Goal: Task Accomplishment & Management: Use online tool/utility

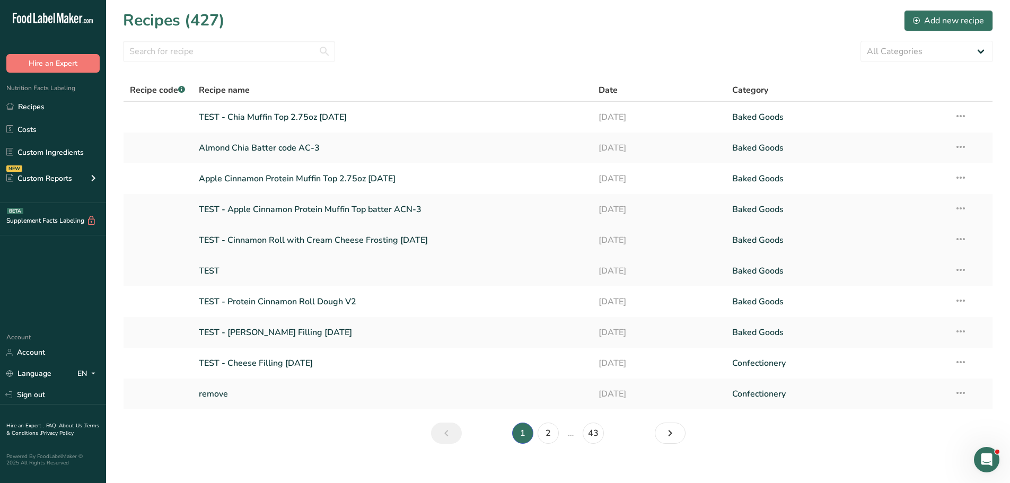
click at [274, 239] on link "TEST - Cinnamon Roll with Cream Cheese Frosting [DATE]" at bounding box center [393, 240] width 388 height 22
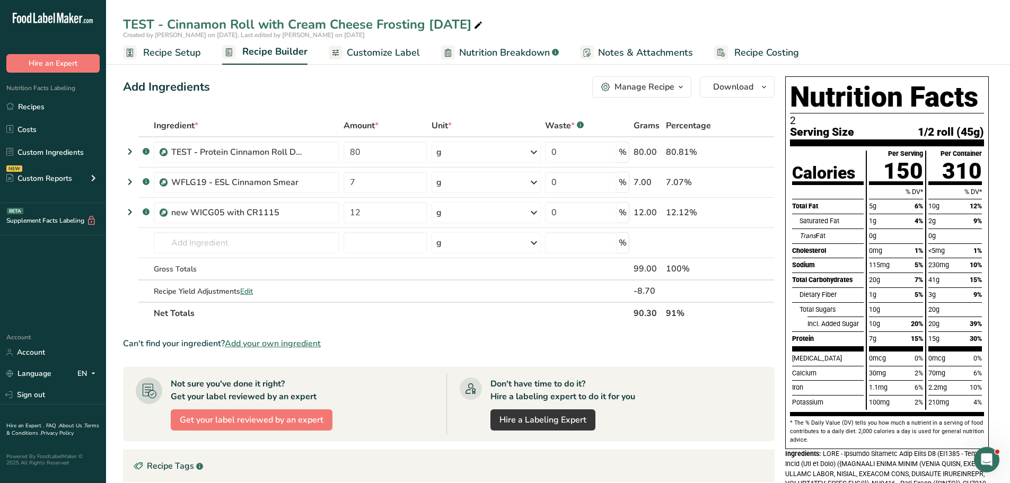
click at [423, 25] on div "TEST - Cinnamon Roll with Cream Cheese Frosting [DATE]" at bounding box center [304, 24] width 362 height 19
click at [421, 22] on input "TEST - Cinnamon Roll with Cream Cheese Frosting [DATE]" at bounding box center [558, 24] width 870 height 19
click at [517, 25] on input "TEST - Cinnamon Roll with Cream Cheese Icing [DATE]" at bounding box center [558, 24] width 870 height 19
type input "TEST - Cinnamon Roll with Cream Cheese Icing [DATE]"
click at [638, 88] on div "Manage Recipe" at bounding box center [645, 87] width 60 height 13
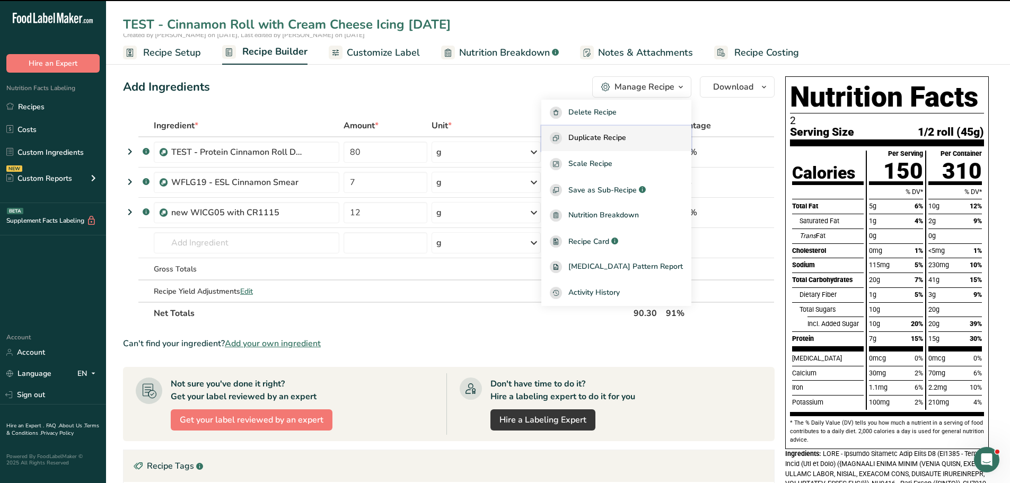
click at [625, 135] on span "Duplicate Recipe" at bounding box center [597, 138] width 58 height 12
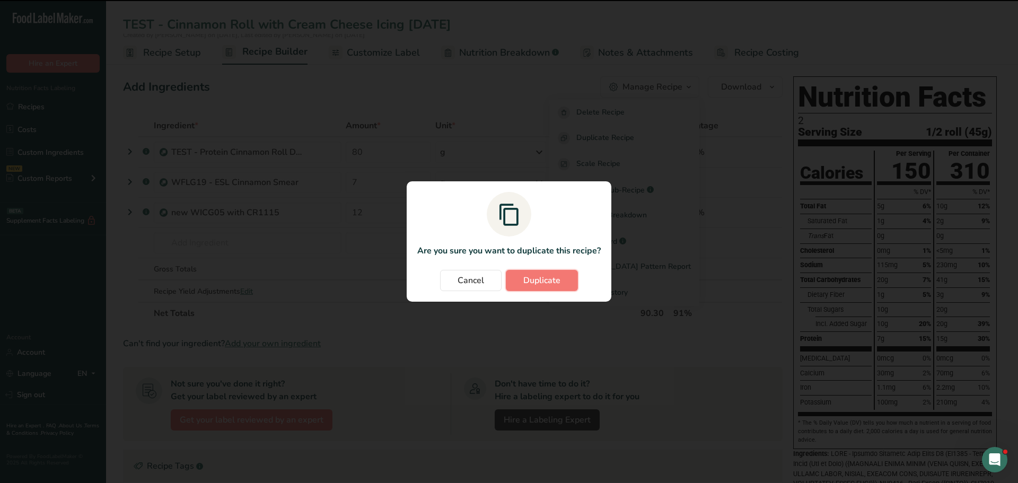
click at [537, 287] on button "Duplicate" at bounding box center [542, 280] width 72 height 21
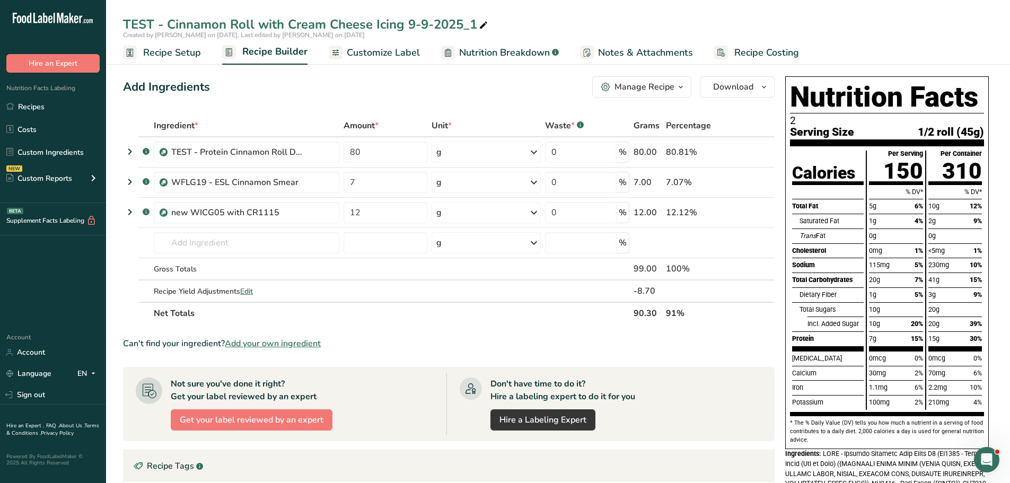
click at [478, 24] on div "TEST - Cinnamon Roll with Cream Cheese Icing 9-9-2025_1" at bounding box center [306, 24] width 367 height 19
click at [408, 21] on input "TEST - Cinnamon Roll with Cream Cheese Icing [DATE]" at bounding box center [558, 24] width 870 height 19
click at [553, 30] on input "TEST - Cinnamon Roll with Cream Cheese Icing 2.75oz [DATE]" at bounding box center [558, 24] width 870 height 19
type input "TEST - Cinnamon Roll with Cream Cheese Icing 2.75oz [DATE]"
click at [389, 58] on span "Customize Label" at bounding box center [383, 53] width 73 height 14
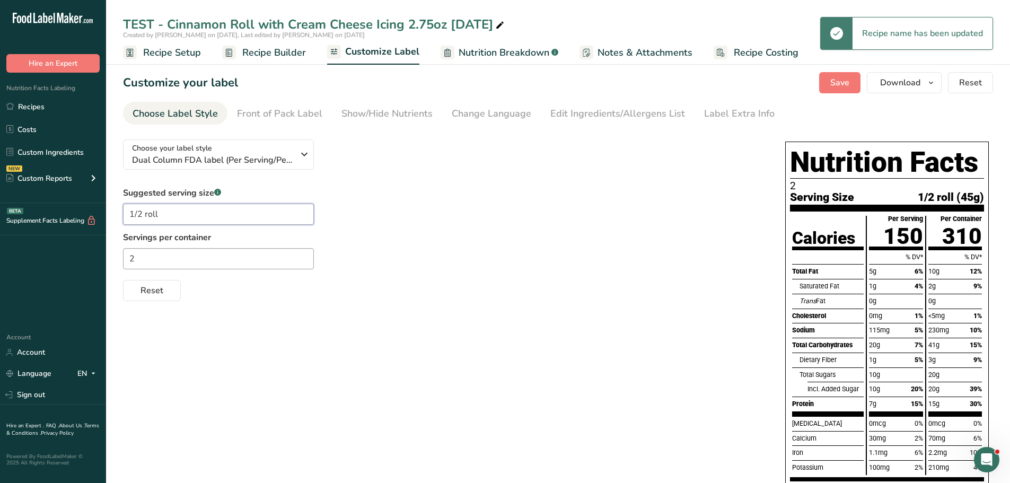
drag, startPoint x: 159, startPoint y: 216, endPoint x: 116, endPoint y: 214, distance: 43.0
click at [116, 214] on section "Customize your label Save Download Choose what to show on your downloaded label…" at bounding box center [558, 482] width 904 height 855
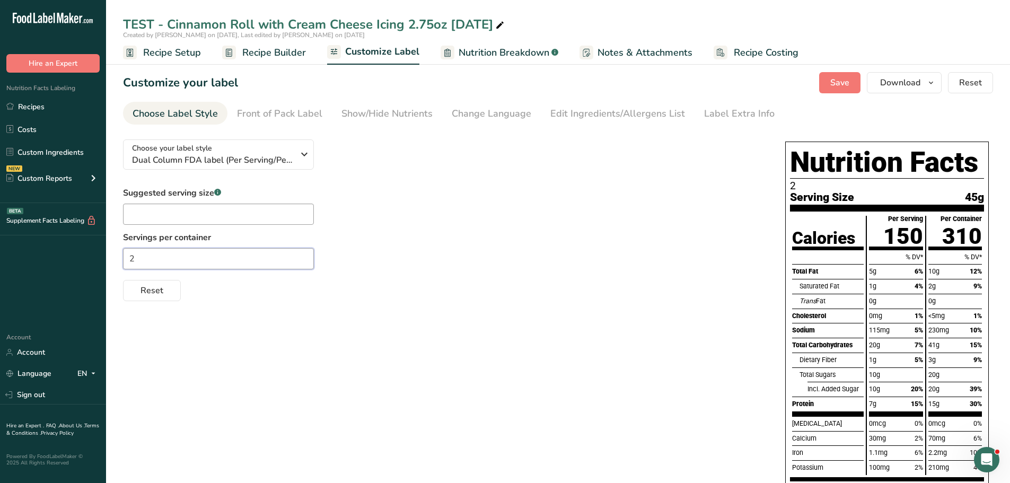
click at [137, 260] on input "2" at bounding box center [218, 258] width 191 height 21
type input "1"
click at [278, 55] on span "Recipe Builder" at bounding box center [274, 53] width 64 height 14
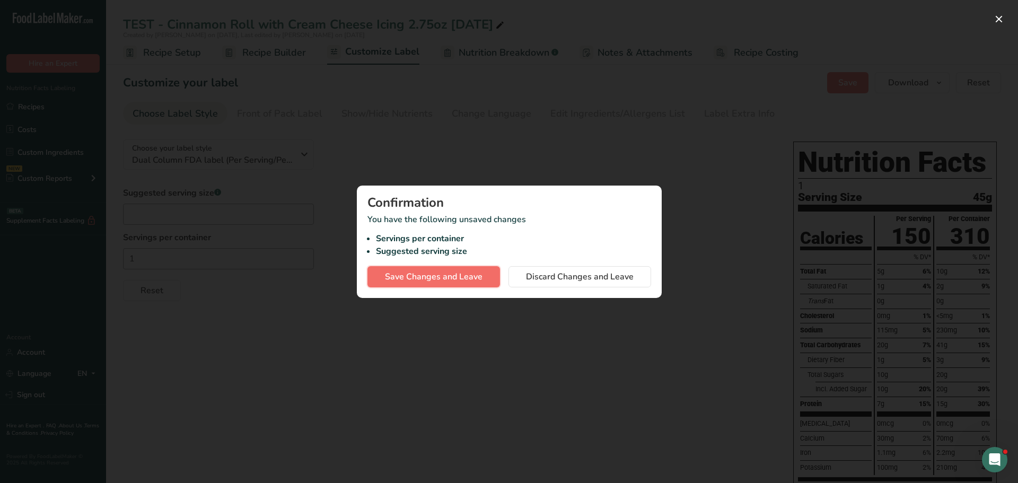
click at [417, 274] on span "Save Changes and Leave" at bounding box center [434, 276] width 98 height 13
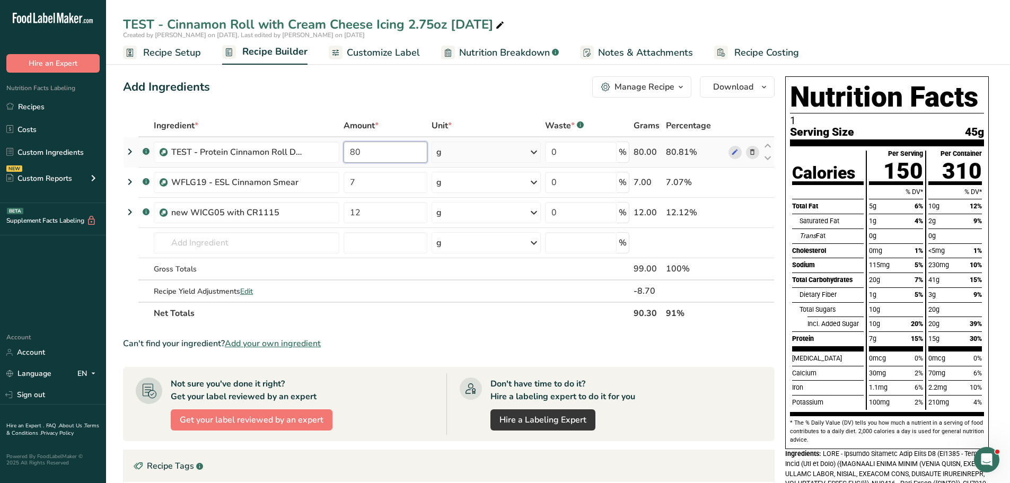
click at [369, 153] on input "80" at bounding box center [386, 152] width 84 height 21
type input "8"
type input "70"
click at [506, 343] on div "Can't find your ingredient? Add your own ingredient" at bounding box center [449, 343] width 652 height 13
click at [361, 52] on span "Customize Label" at bounding box center [383, 53] width 73 height 14
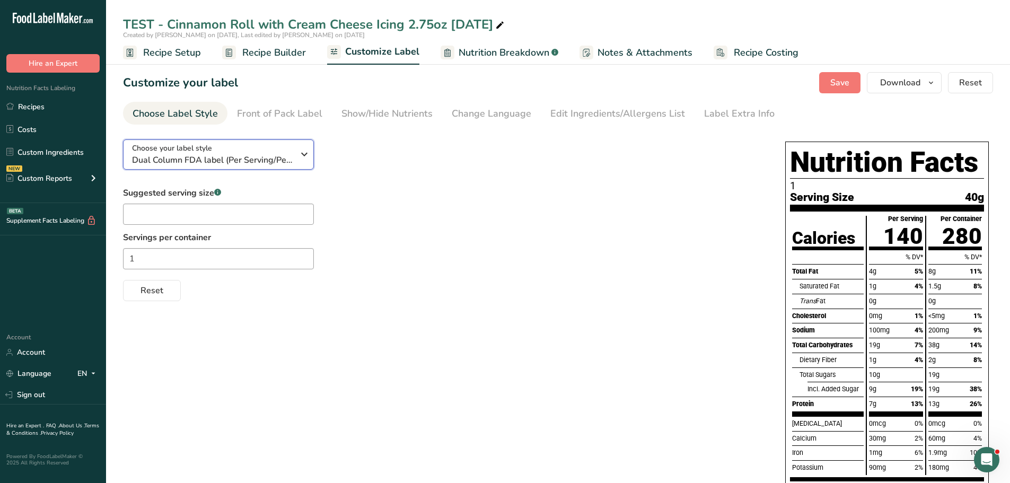
click at [301, 150] on icon "button" at bounding box center [304, 154] width 13 height 19
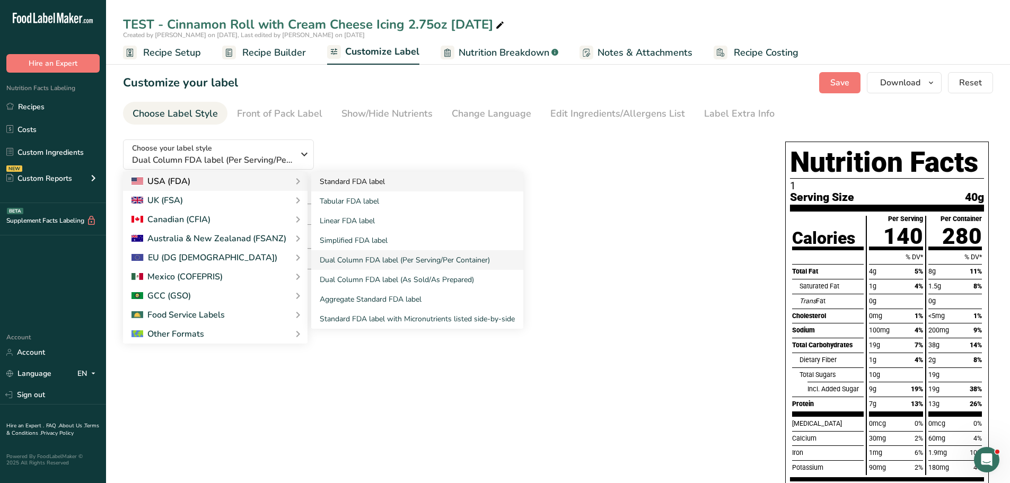
click at [340, 178] on link "Standard FDA label" at bounding box center [417, 182] width 212 height 20
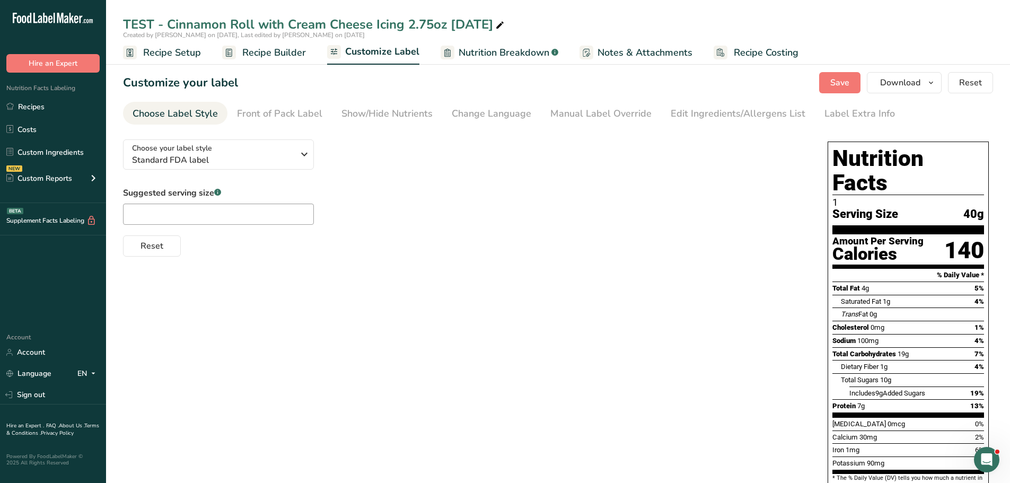
click at [187, 54] on span "Recipe Setup" at bounding box center [172, 53] width 58 height 14
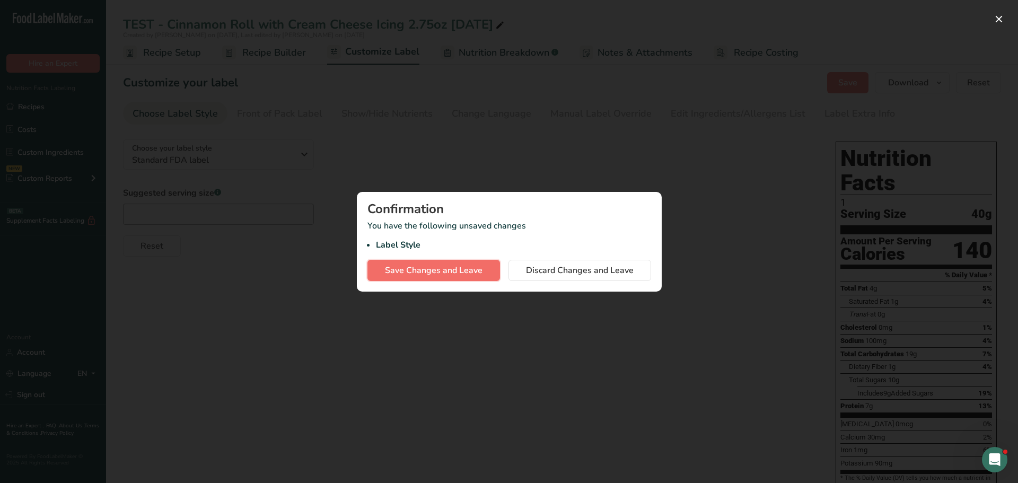
click at [460, 273] on span "Save Changes and Leave" at bounding box center [434, 270] width 98 height 13
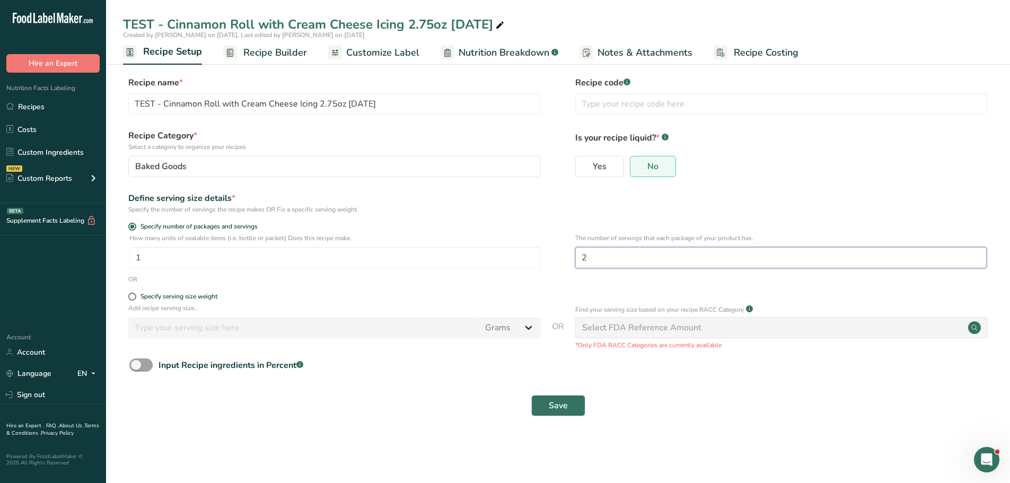
click at [612, 260] on input "2" at bounding box center [781, 257] width 412 height 21
type input "1"
click at [535, 209] on div "Specify the number of servings the recipe makes OR Fix a specific serving weight" at bounding box center [334, 210] width 413 height 10
click at [540, 404] on button "Save" at bounding box center [558, 405] width 54 height 21
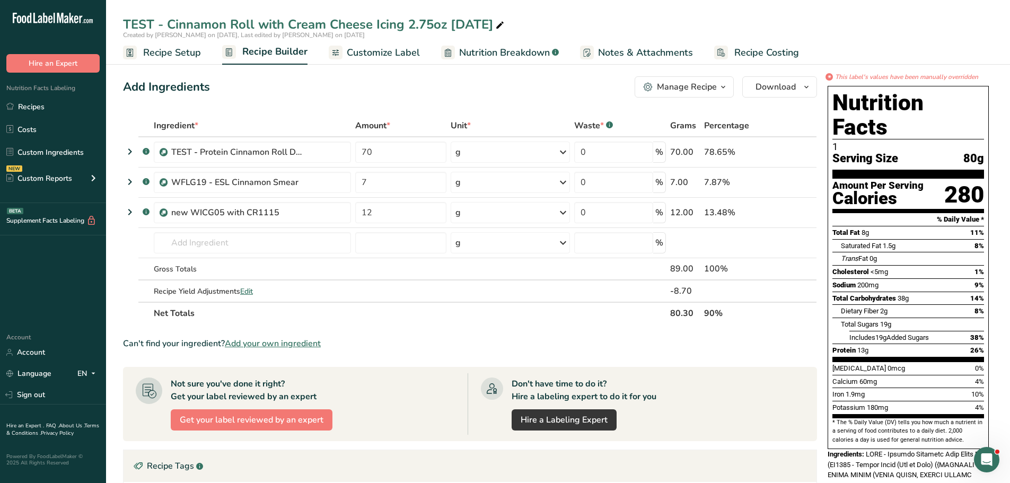
click at [356, 55] on span "Customize Label" at bounding box center [383, 53] width 73 height 14
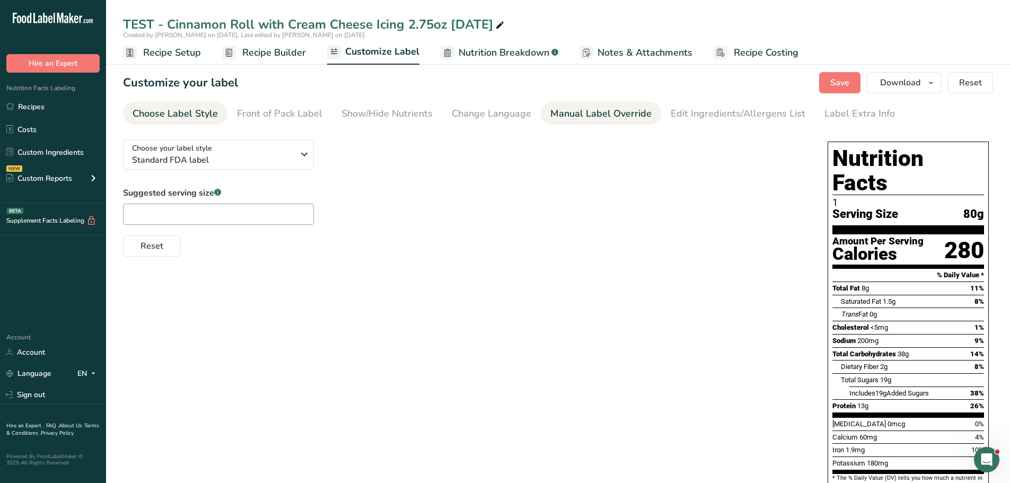
click at [613, 108] on div "Manual Label Override" at bounding box center [600, 114] width 101 height 14
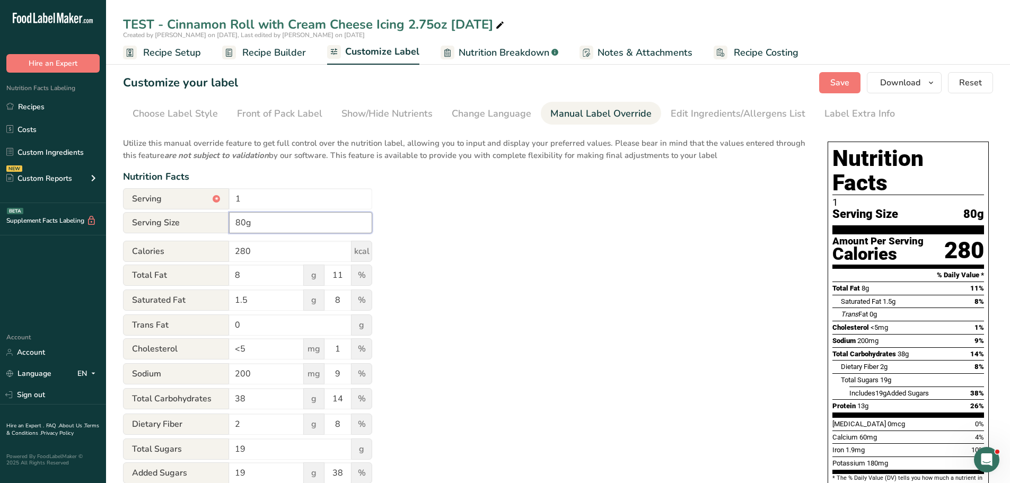
click at [264, 220] on input "80g" at bounding box center [300, 222] width 143 height 21
click at [233, 221] on input "80g" at bounding box center [300, 222] width 143 height 21
click at [834, 83] on span "Save" at bounding box center [839, 82] width 19 height 13
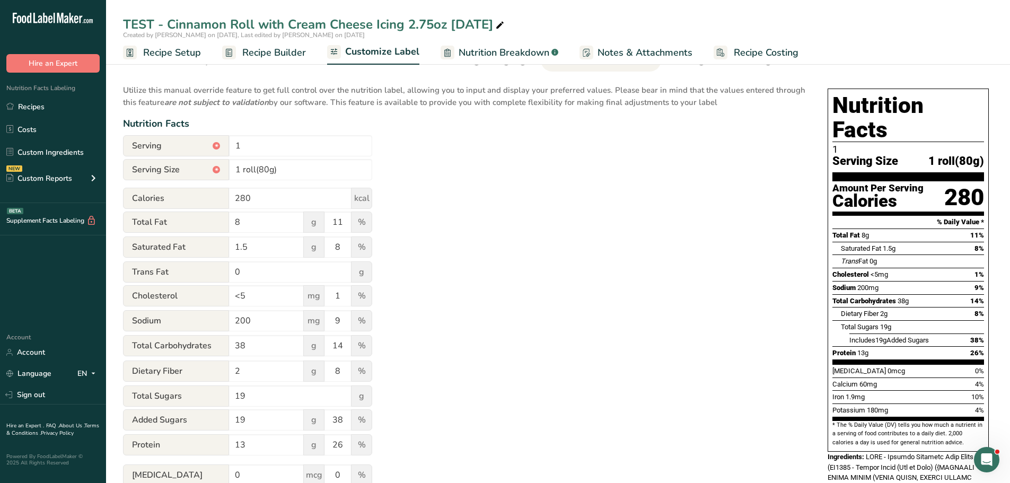
click at [645, 287] on div "Utilize this manual override feature to get full control over the nutrition lab…" at bounding box center [465, 332] width 684 height 508
click at [267, 168] on input "1 roll(80g)" at bounding box center [300, 169] width 143 height 21
type input "1 roll(78g)"
click at [507, 263] on div "Utilize this manual override feature to get full control over the nutrition lab…" at bounding box center [465, 332] width 684 height 508
click at [171, 49] on span "Recipe Setup" at bounding box center [172, 53] width 58 height 14
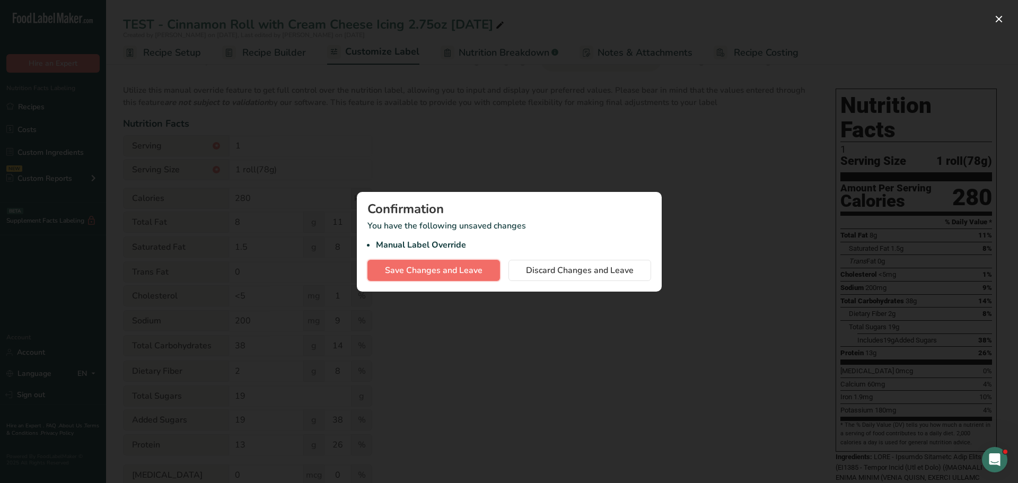
click at [456, 275] on span "Save Changes and Leave" at bounding box center [434, 270] width 98 height 13
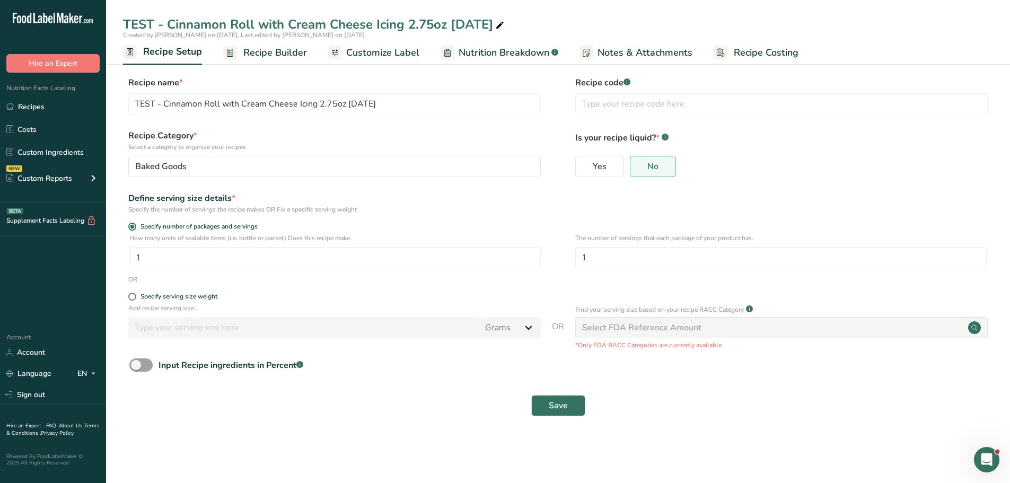
click at [256, 49] on span "Recipe Builder" at bounding box center [275, 53] width 64 height 14
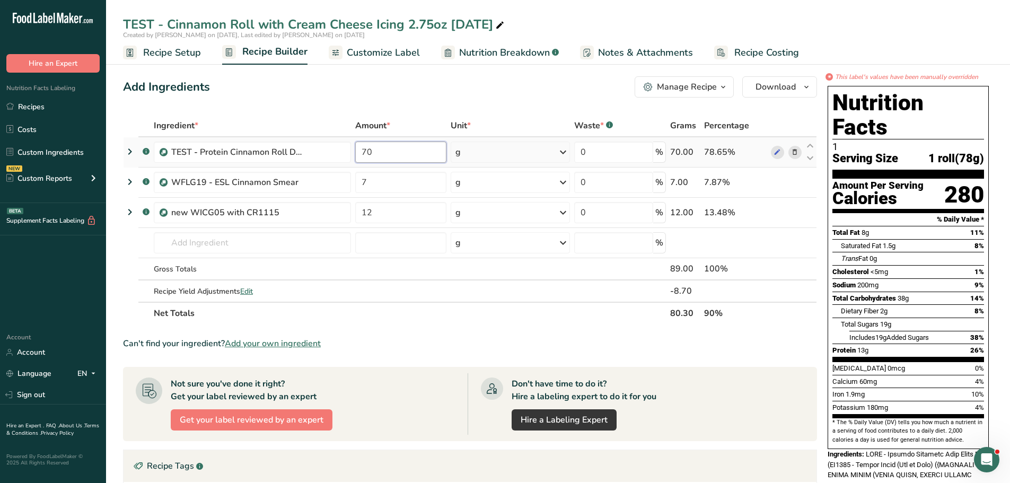
click at [388, 151] on input "70" at bounding box center [400, 152] width 91 height 21
type input "7"
type input "68"
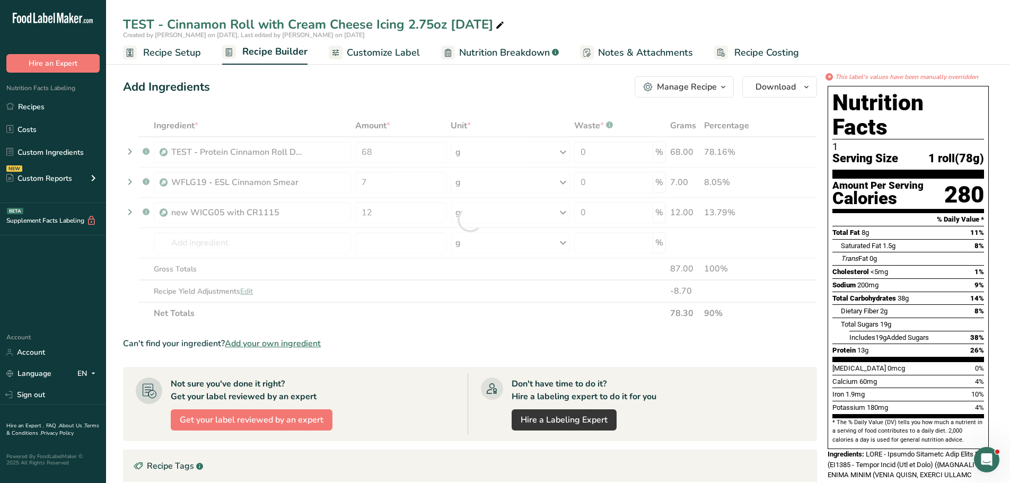
click at [714, 342] on div "Can't find your ingredient? Add your own ingredient" at bounding box center [470, 343] width 694 height 13
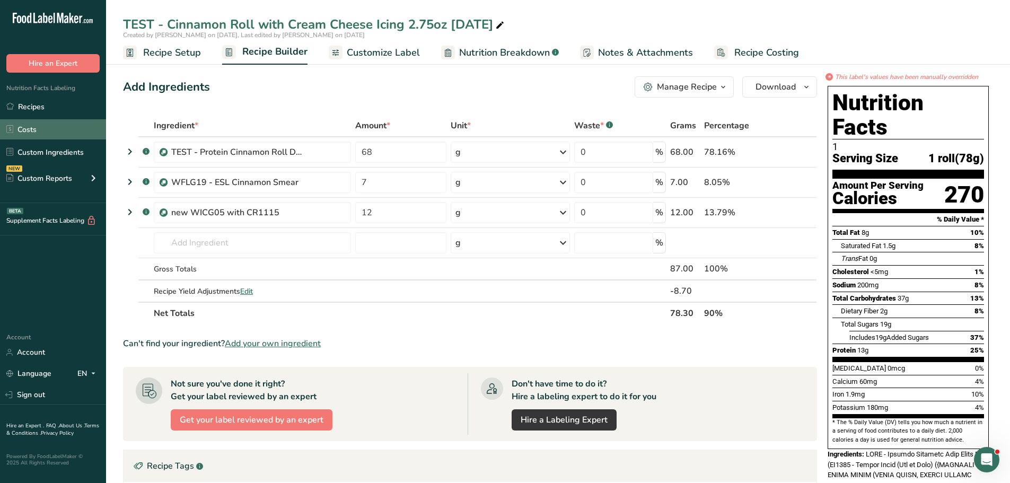
drag, startPoint x: 34, startPoint y: 109, endPoint x: 48, endPoint y: 127, distance: 22.3
click at [34, 109] on link "Recipes" at bounding box center [53, 107] width 106 height 20
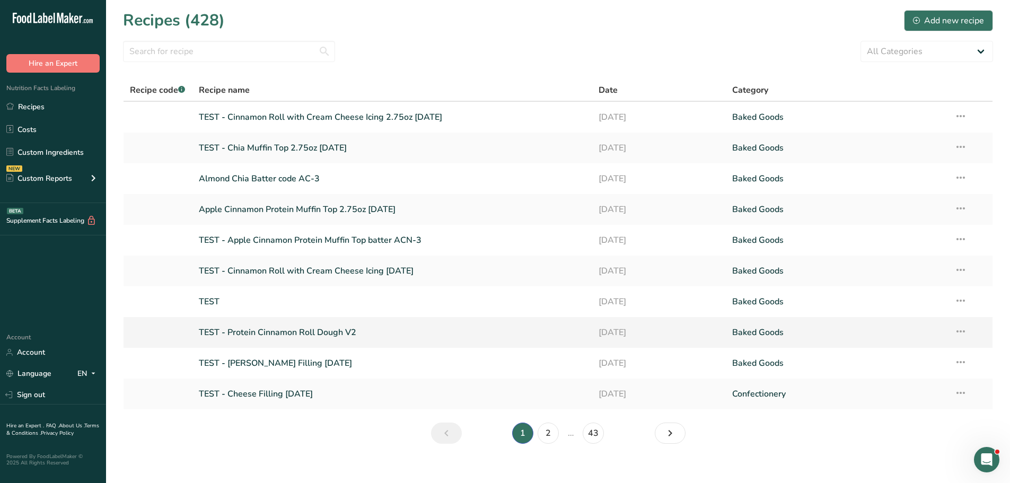
click at [342, 328] on link "TEST - Protein Cinnamon Roll Dough V2" at bounding box center [393, 332] width 388 height 22
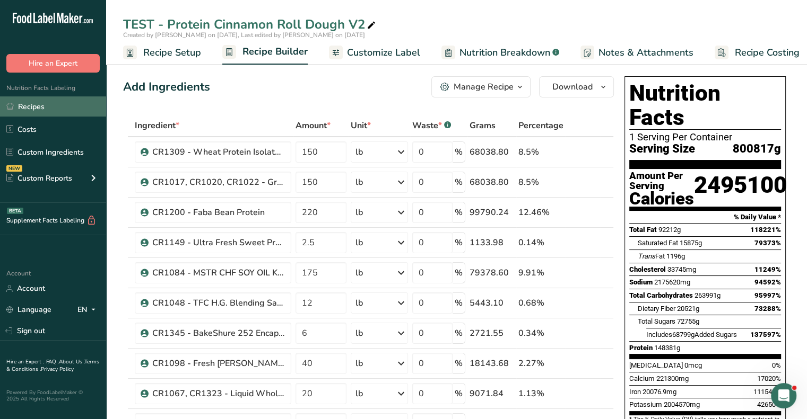
click at [42, 105] on link "Recipes" at bounding box center [53, 107] width 106 height 20
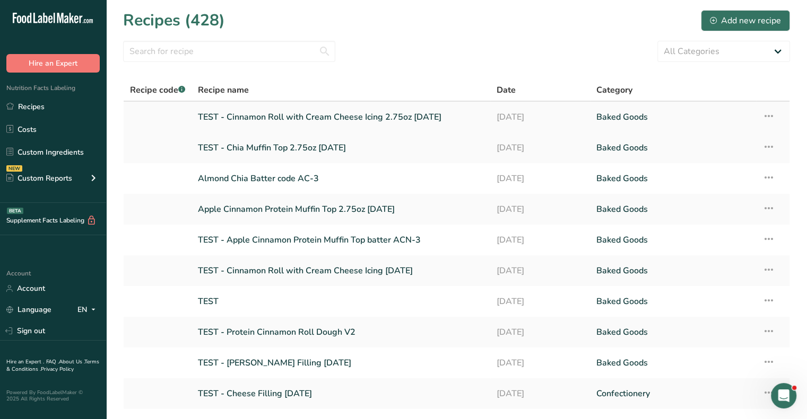
click at [382, 116] on link "TEST - Cinnamon Roll with Cream Cheese Icing 2.75oz [DATE]" at bounding box center [341, 117] width 286 height 22
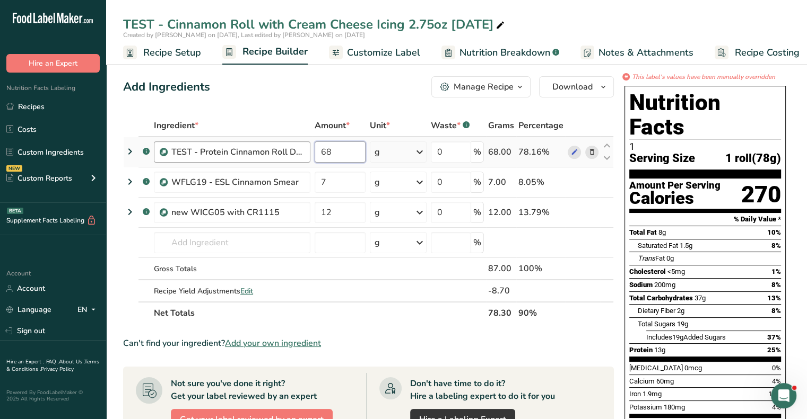
drag, startPoint x: 337, startPoint y: 153, endPoint x: 299, endPoint y: 153, distance: 38.2
click at [297, 152] on tr ".a-a{fill:#347362;}.b-a{fill:#fff;} TEST - Protein Cinnamon Roll Dough V2 68 g …" at bounding box center [368, 152] width 489 height 30
type input "75"
click at [545, 334] on section "Ingredient * Amount * Unit * Waste * .a-a{fill:#347362;}.b-a{fill:#fff;} Grams …" at bounding box center [368, 405] width 491 height 580
click at [248, 290] on span "Edit" at bounding box center [246, 291] width 13 height 10
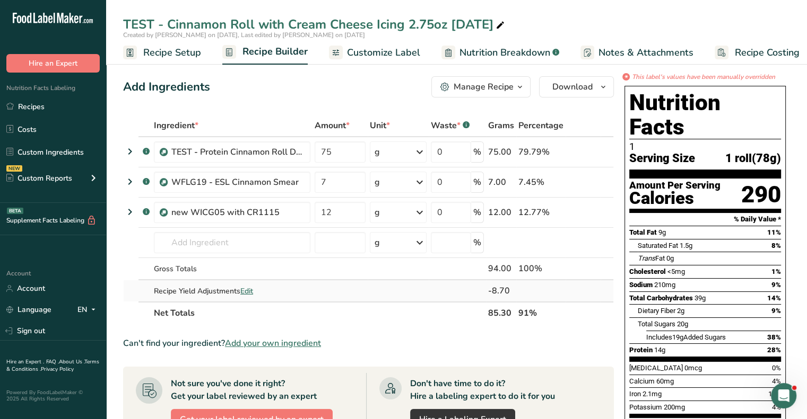
select select "0"
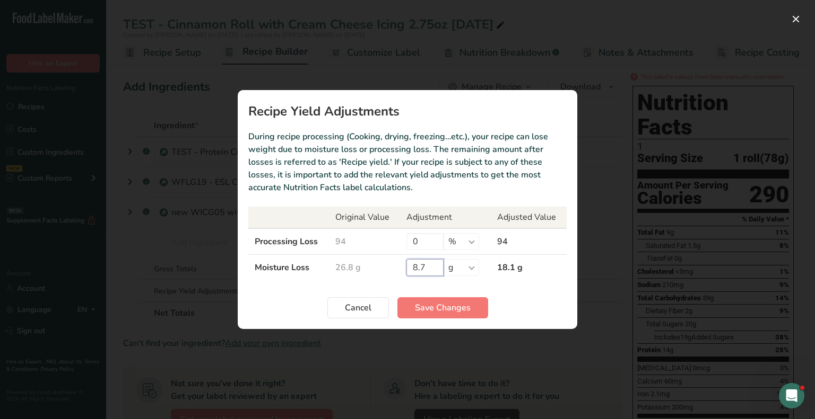
click at [416, 269] on input "8.7" at bounding box center [424, 267] width 37 height 17
type input "0"
type input "7.9"
click at [464, 311] on span "Save Changes" at bounding box center [443, 308] width 56 height 13
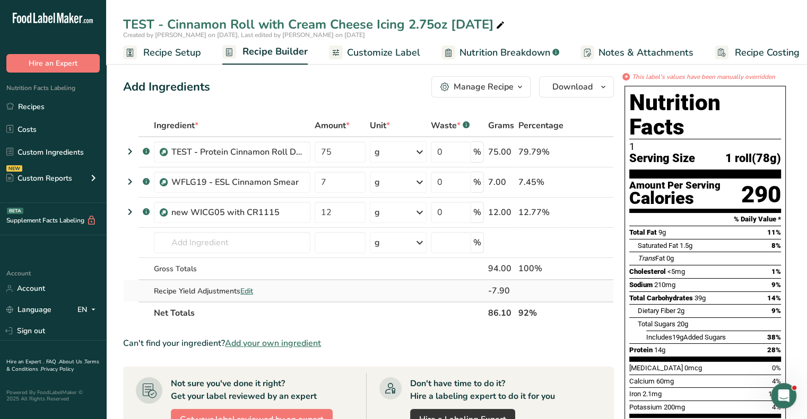
click at [249, 290] on span "Edit" at bounding box center [246, 291] width 13 height 10
select select "0"
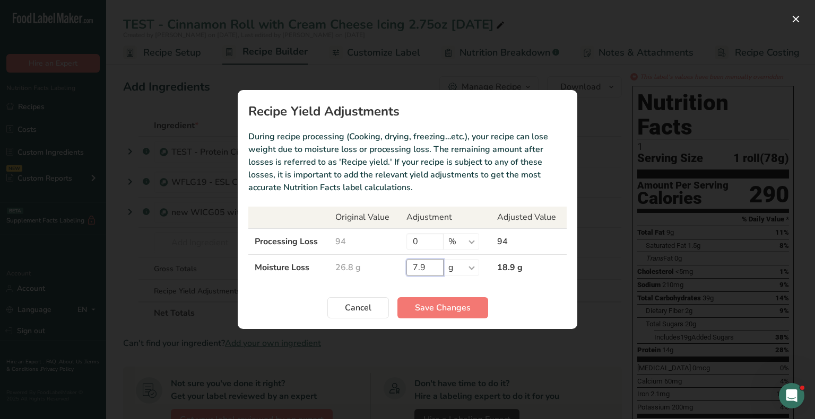
drag, startPoint x: 423, startPoint y: 269, endPoint x: 407, endPoint y: 269, distance: 15.9
click at [407, 269] on input "7.9" at bounding box center [424, 267] width 37 height 17
type input "8.7"
click at [430, 307] on span "Save Changes" at bounding box center [443, 308] width 56 height 13
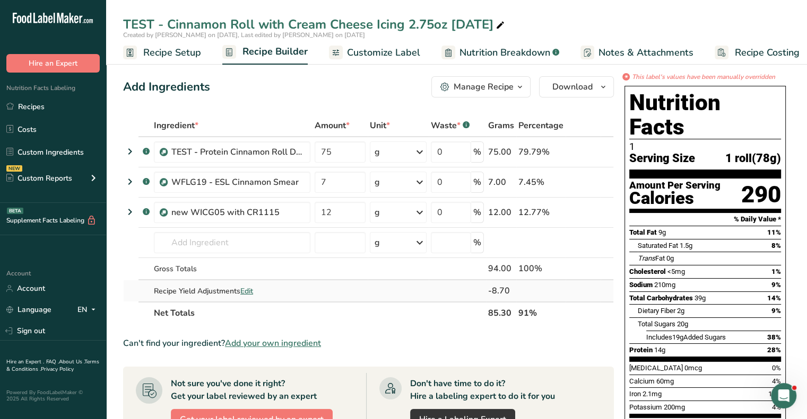
click at [250, 290] on span "Edit" at bounding box center [246, 291] width 13 height 10
select select "0"
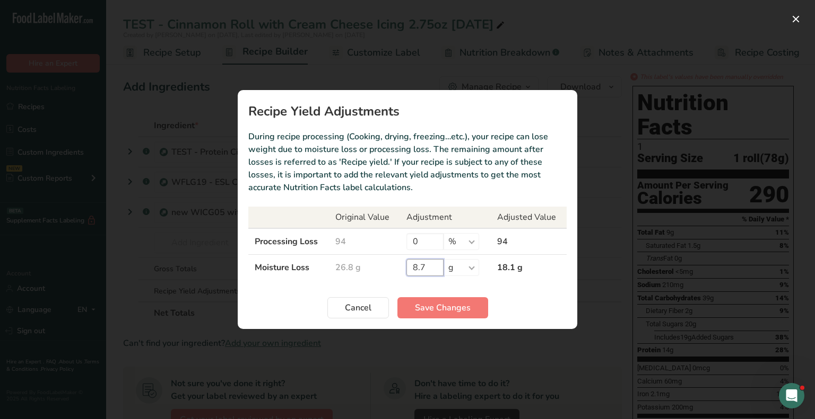
click at [424, 268] on input "8.7" at bounding box center [424, 267] width 37 height 17
type input "8.3"
click at [450, 314] on button "Save Changes" at bounding box center [442, 308] width 91 height 21
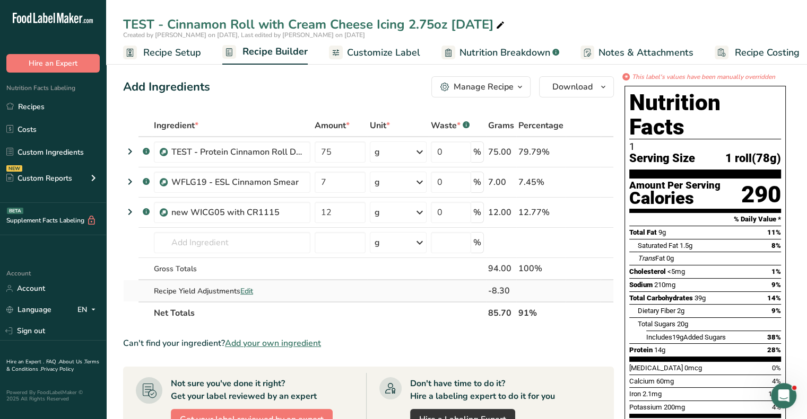
click at [250, 293] on span "Edit" at bounding box center [246, 291] width 13 height 10
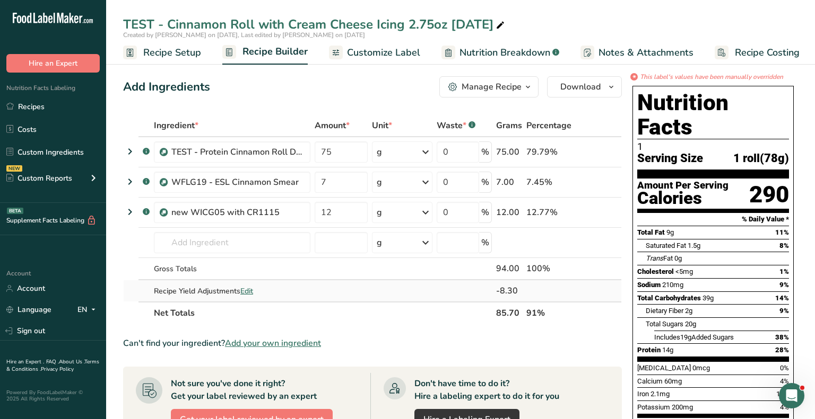
select select "0"
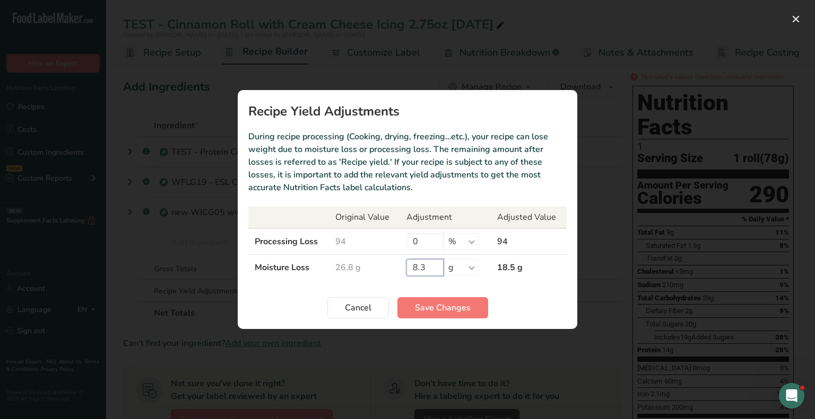
click at [424, 265] on input "8.3" at bounding box center [424, 267] width 37 height 17
type input "8.2"
click at [433, 305] on span "Save Changes" at bounding box center [443, 308] width 56 height 13
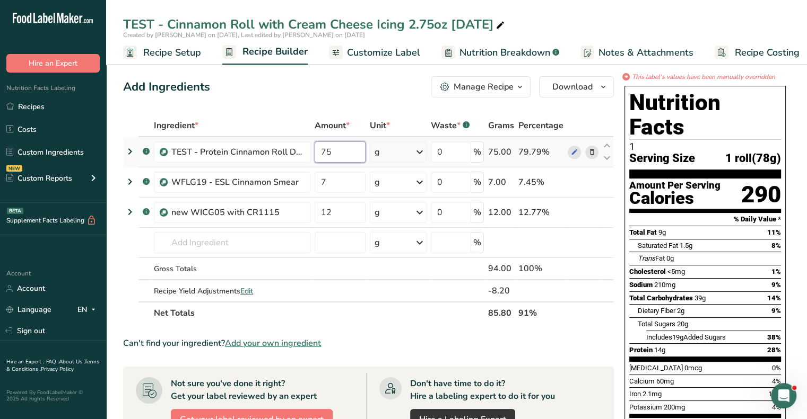
click at [329, 146] on input "75" at bounding box center [339, 152] width 51 height 21
click at [442, 330] on section "Ingredient * Amount * Unit * Waste * .a-a{fill:#347362;}.b-a{fill:#fff;} Grams …" at bounding box center [368, 405] width 491 height 580
click at [333, 152] on input "70" at bounding box center [339, 152] width 51 height 21
type input "75"
click at [246, 290] on div "Ingredient * Amount * Unit * Waste * .a-a{fill:#347362;}.b-a{fill:#fff;} Grams …" at bounding box center [368, 220] width 491 height 210
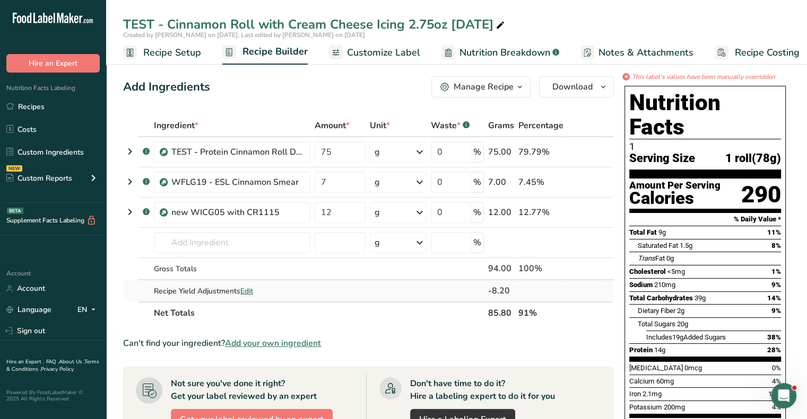
click at [246, 292] on span "Edit" at bounding box center [246, 291] width 13 height 10
select select "0"
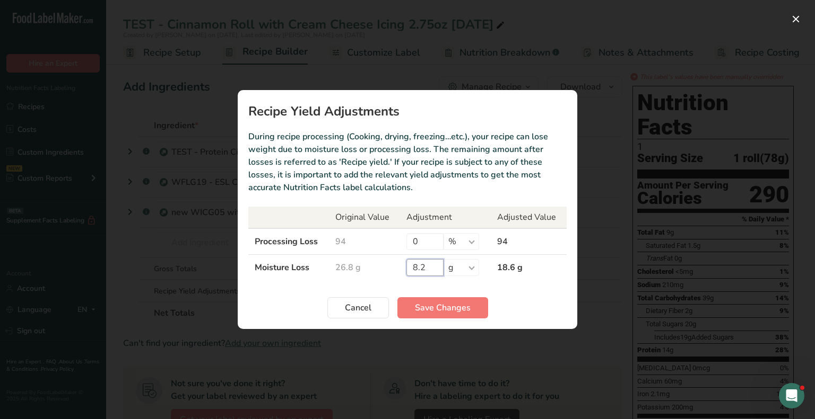
drag, startPoint x: 426, startPoint y: 269, endPoint x: 395, endPoint y: 266, distance: 31.4
click at [395, 266] on tr "Moisture Loss 26.8 g 8.2 % g kg mg mcg lb oz 18.6 g" at bounding box center [407, 268] width 318 height 26
type input "9.2"
click at [424, 311] on span "Save Changes" at bounding box center [443, 308] width 56 height 13
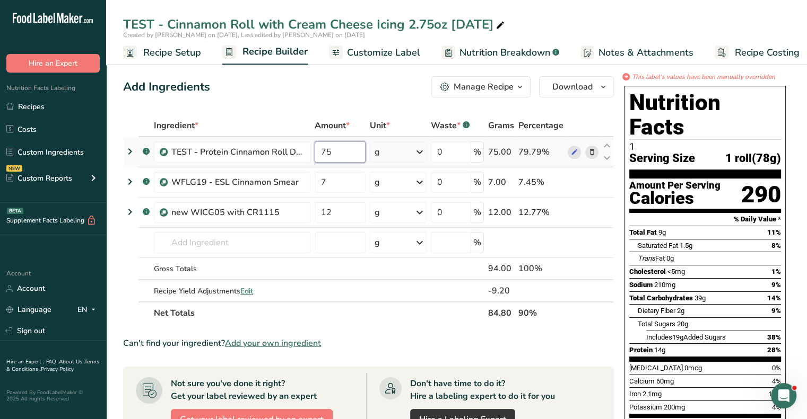
click at [336, 152] on input "75" at bounding box center [339, 152] width 51 height 21
type input "70"
click at [385, 331] on section "Ingredient * Amount * Unit * Waste * .a-a{fill:#347362;}.b-a{fill:#fff;} Grams …" at bounding box center [368, 405] width 491 height 580
